Goal: Task Accomplishment & Management: Use online tool/utility

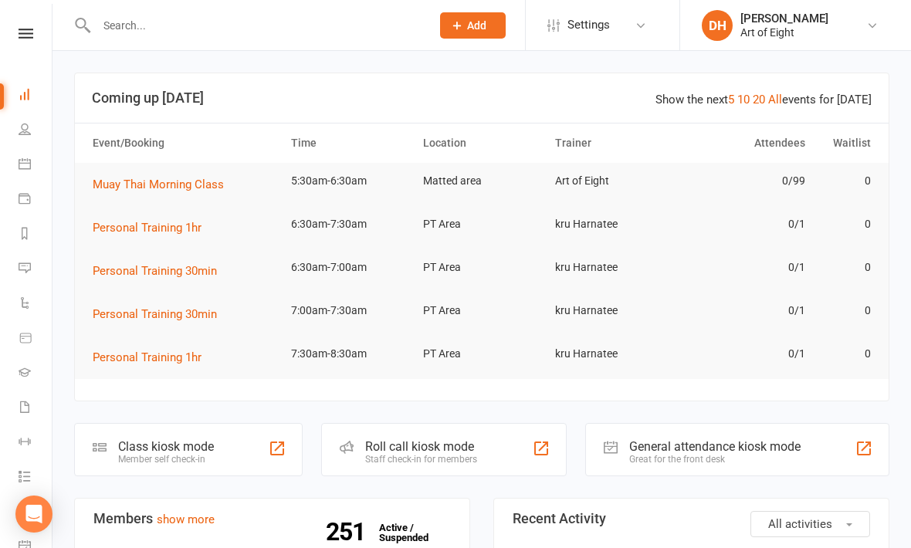
click at [148, 437] on div "Class kiosk mode Member self check-in" at bounding box center [188, 449] width 228 height 53
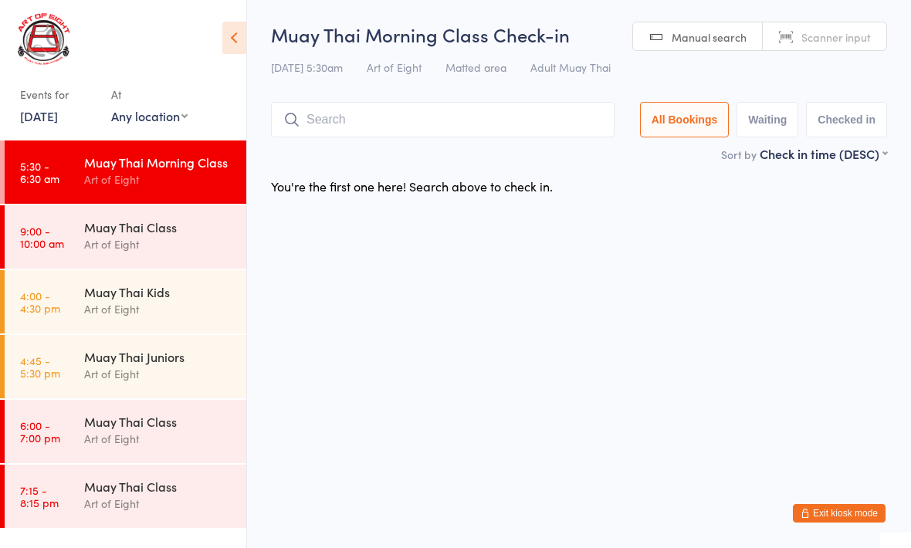
click at [407, 121] on input "search" at bounding box center [442, 120] width 343 height 36
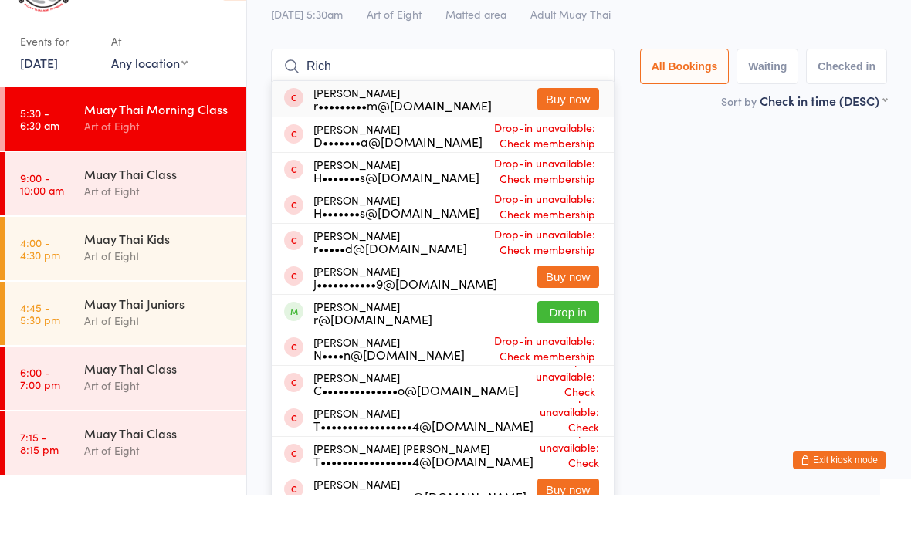
type input "Rich"
click at [566, 354] on button "Drop in" at bounding box center [568, 365] width 62 height 22
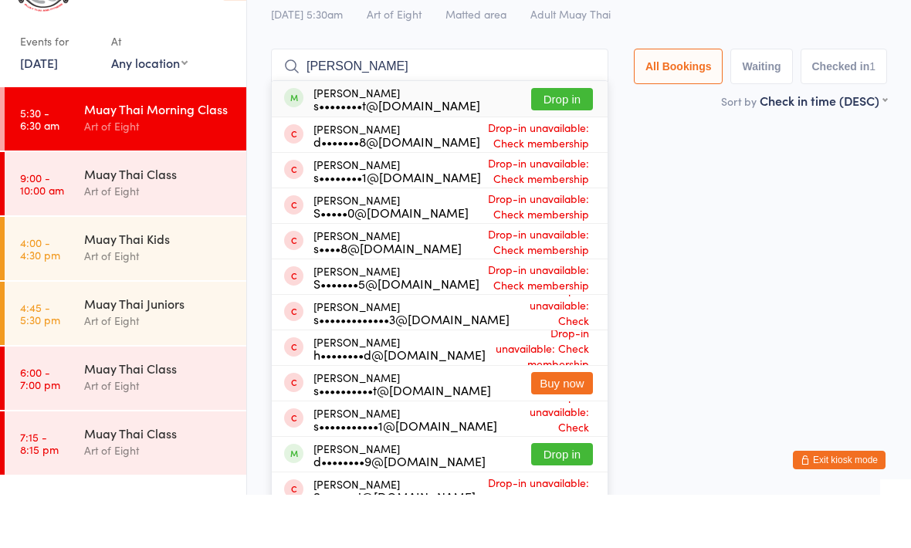
type input "[PERSON_NAME]"
click at [560, 141] on button "Drop in" at bounding box center [562, 152] width 62 height 22
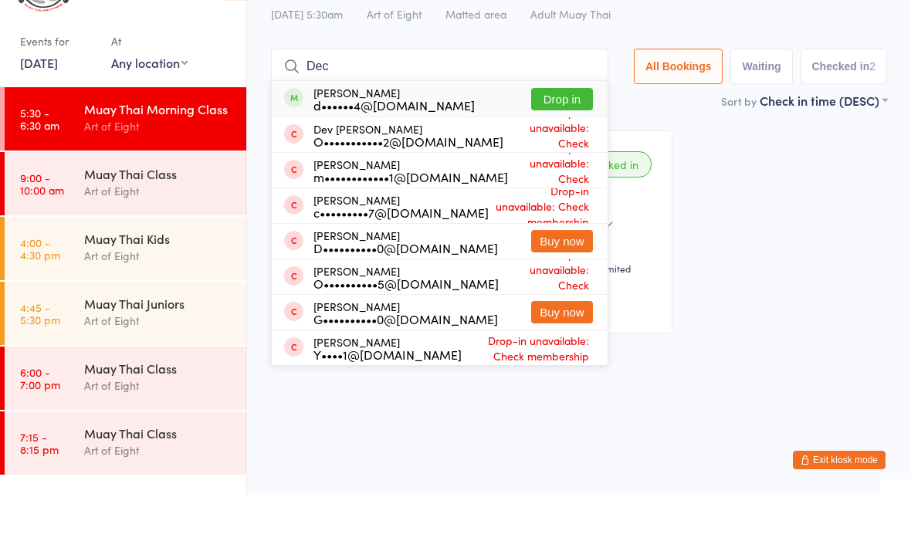
type input "Dec"
click at [579, 134] on div "[PERSON_NAME] d••••••4@[DOMAIN_NAME] Drop in" at bounding box center [440, 152] width 336 height 36
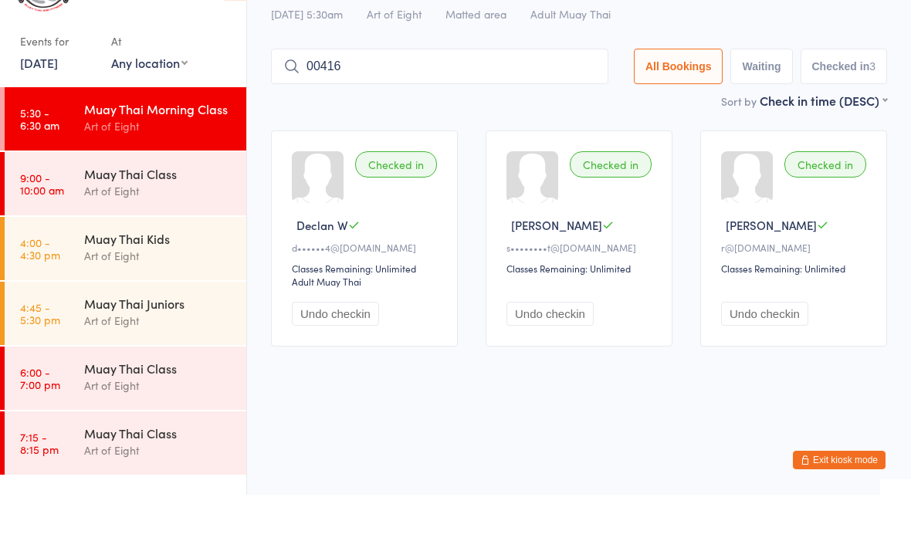
type input "00416"
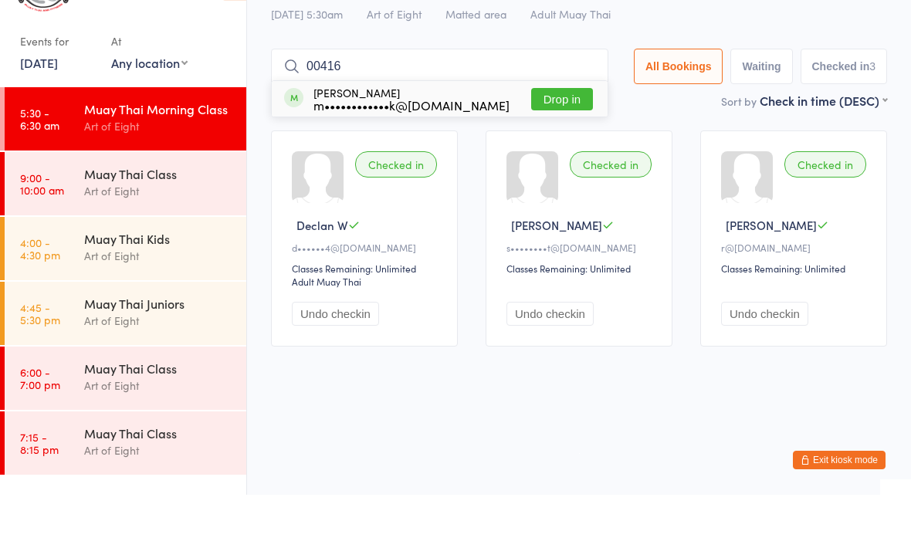
click at [548, 141] on button "Drop in" at bounding box center [562, 152] width 62 height 22
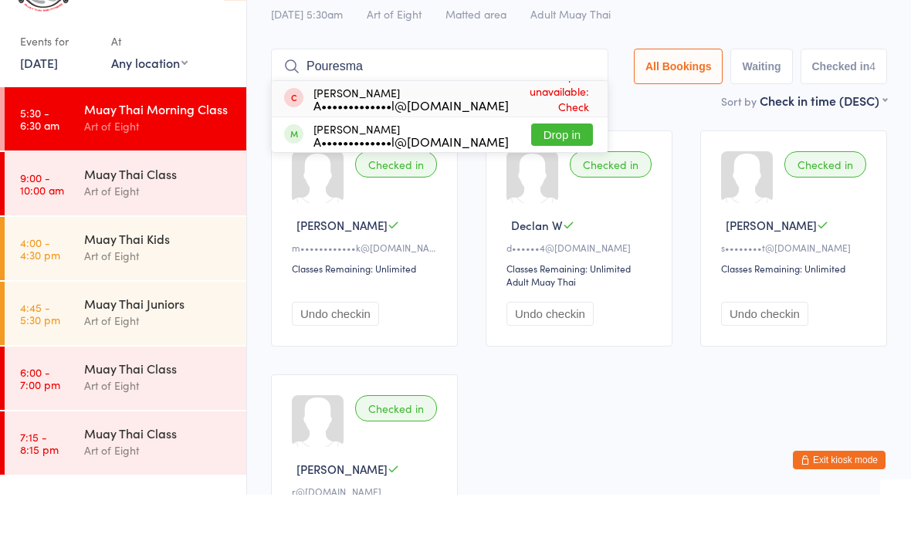
type input "Pouresma"
click at [559, 177] on button "Drop in" at bounding box center [562, 188] width 62 height 22
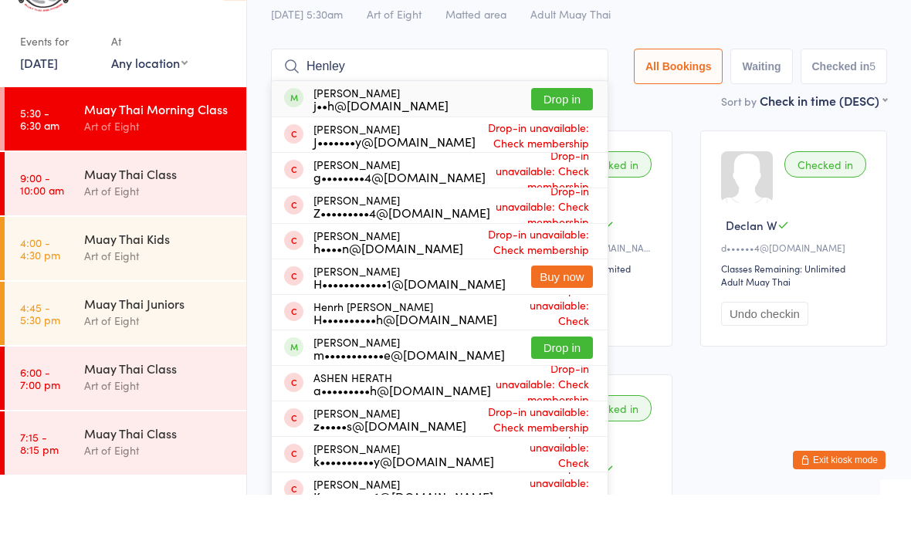
type input "Henley"
click at [344, 152] on div "j••h@[DOMAIN_NAME]" at bounding box center [380, 158] width 135 height 12
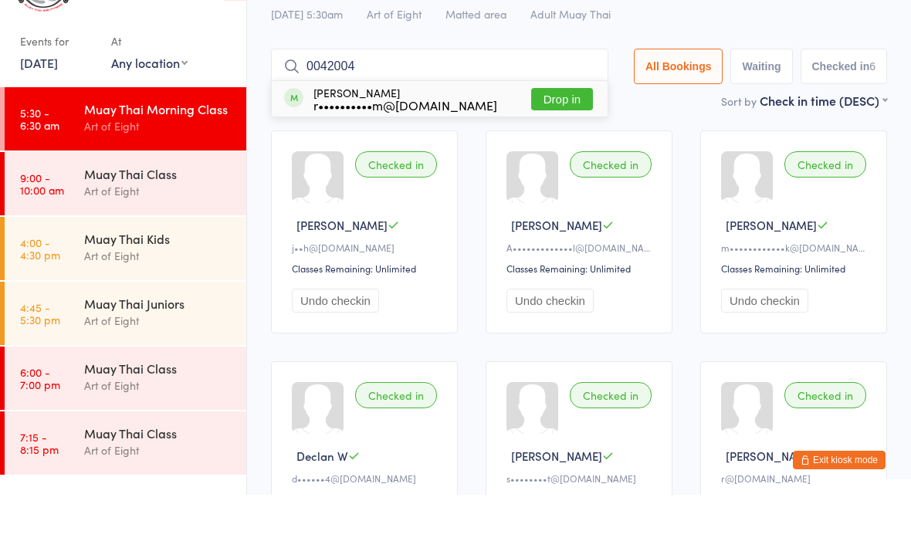
type input "00420042"
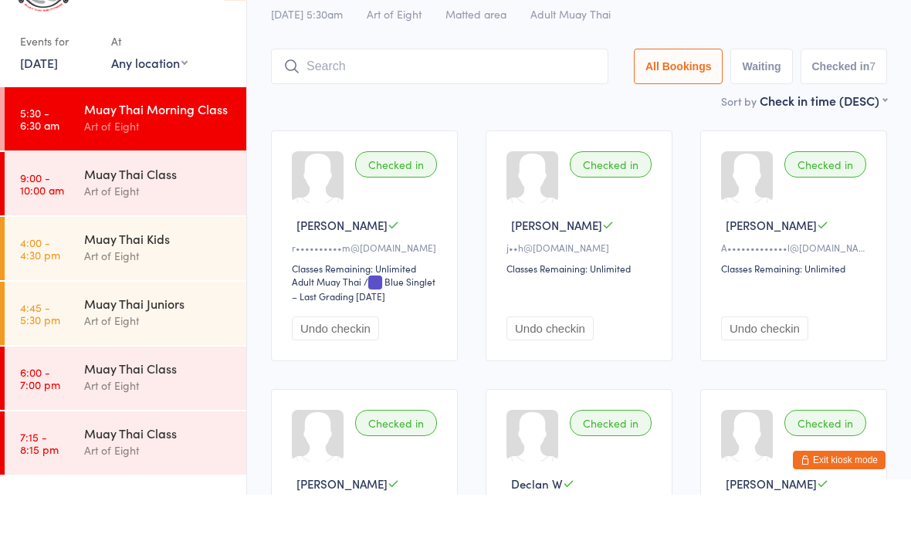
click at [451, 102] on input "search" at bounding box center [439, 120] width 337 height 36
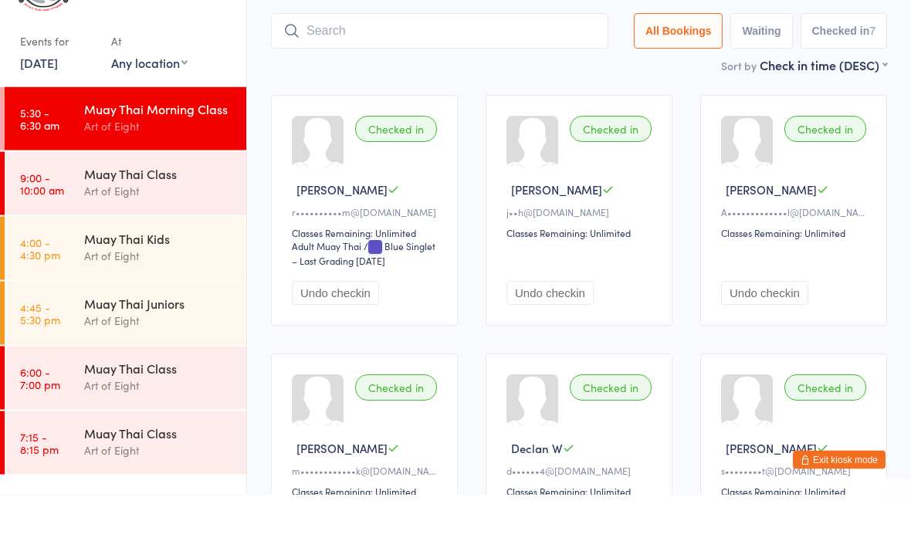
scroll to position [49, 0]
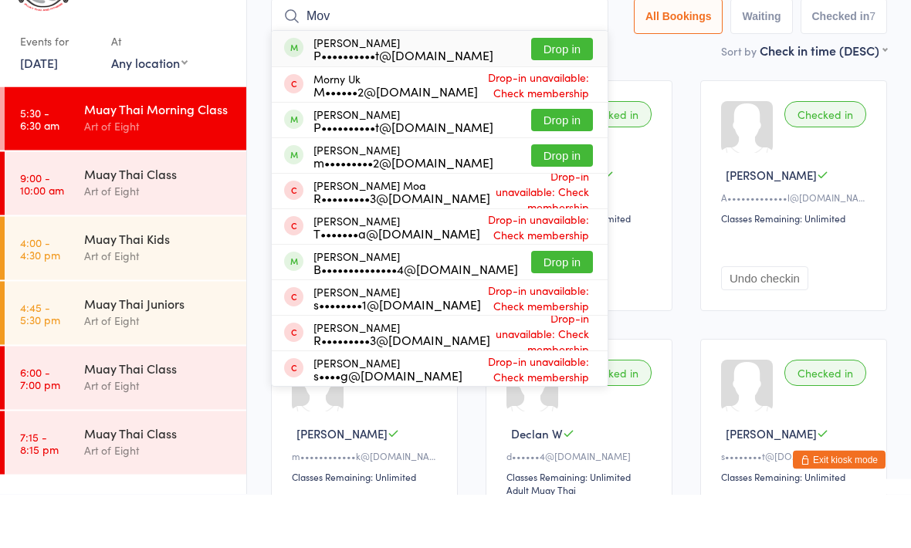
type input "Mov"
click at [554, 198] on button "Drop in" at bounding box center [562, 209] width 62 height 22
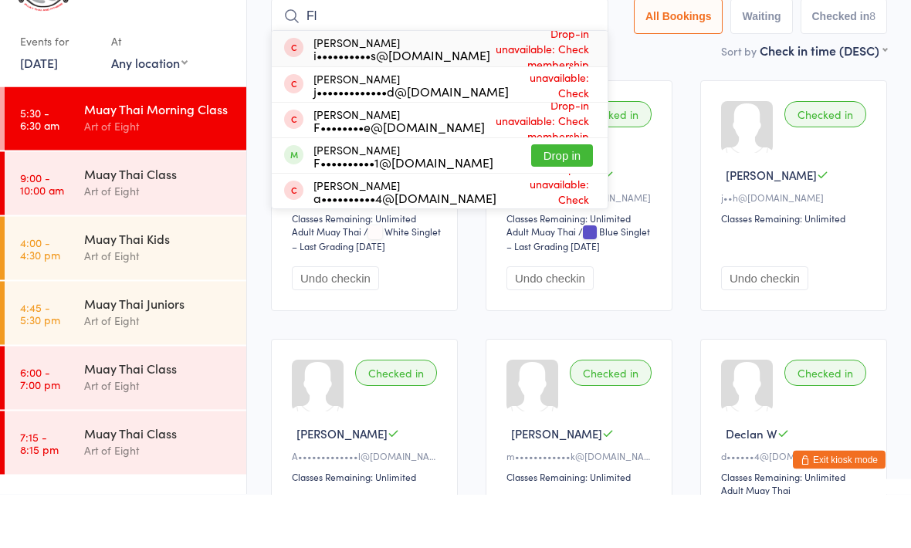
type input "Fl"
click at [532, 198] on button "Drop in" at bounding box center [562, 209] width 62 height 22
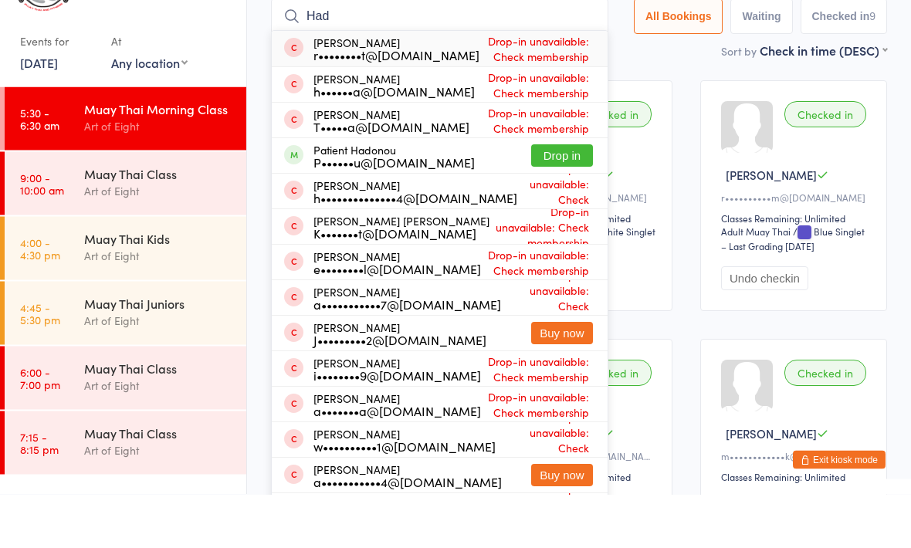
type input "Had"
click at [556, 198] on button "Drop in" at bounding box center [562, 209] width 62 height 22
